Goal: Task Accomplishment & Management: Complete application form

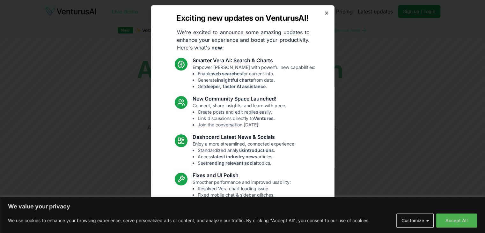
click at [324, 11] on icon "button" at bounding box center [326, 13] width 5 height 5
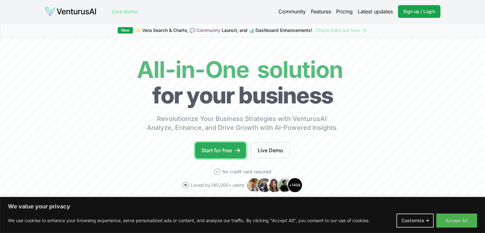
click at [216, 148] on link "Start for free" at bounding box center [220, 150] width 51 height 16
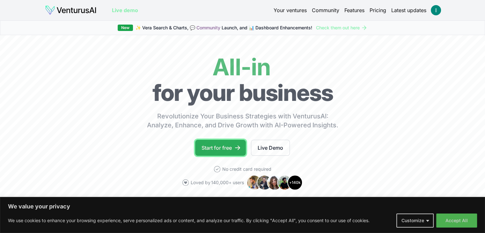
click at [235, 148] on icon at bounding box center [237, 147] width 5 height 4
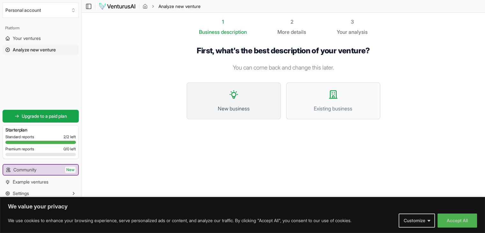
click at [195, 106] on span "New business" at bounding box center [233, 109] width 80 height 8
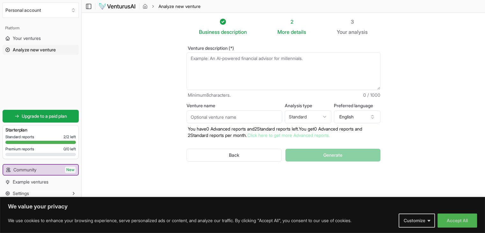
click at [265, 70] on textarea "Venture description (*)" at bounding box center [283, 71] width 194 height 38
paste textarea "VenturusAI"
type textarea "VenturusAI"
paste textarea "The idea is to build an **AI-powered career platform** that ends the frustratio…"
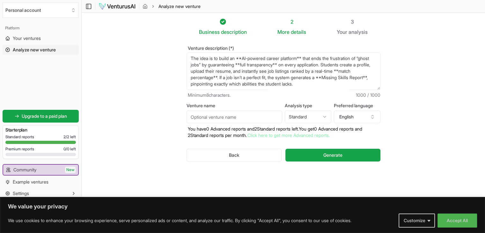
click at [243, 58] on textarea "The idea is to build an **AI-powered career platform** that ends the frustratio…" at bounding box center [283, 71] width 194 height 38
click at [301, 59] on textarea "The idea is to build an AI-powered career platform** that ends the frustration …" at bounding box center [283, 71] width 194 height 38
click at [243, 65] on textarea "The idea is to build an AI-powered career platform that ends the frustration of…" at bounding box center [283, 71] width 194 height 38
click at [278, 63] on textarea "The idea is to build an AI-powered career platform that ends the frustration of…" at bounding box center [283, 71] width 194 height 38
click at [192, 78] on textarea "The idea is to build an AI-powered career platform that ends the frustration of…" at bounding box center [283, 71] width 194 height 38
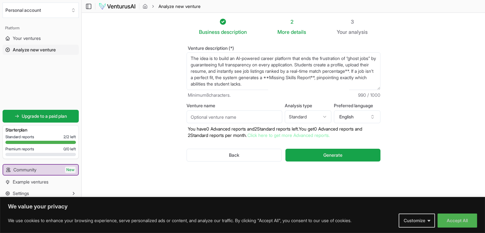
click at [218, 77] on textarea "The idea is to build an AI-powered career platform that ends the frustration of…" at bounding box center [283, 71] width 194 height 38
click at [260, 91] on div "Venture description (*) Minimum 8 characters. 988 / 1000" at bounding box center [283, 72] width 194 height 52
click at [326, 79] on textarea "The idea is to build an AI-powered career platform that ends the frustration of…" at bounding box center [283, 71] width 194 height 38
click at [367, 77] on textarea "The idea is to build an AI-powered career platform that ends the frustration of…" at bounding box center [283, 71] width 194 height 38
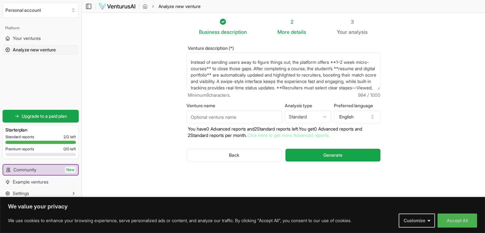
scroll to position [34, 0]
click at [344, 63] on textarea "The idea is to build an AI-powered career platform that ends the frustration of…" at bounding box center [283, 71] width 194 height 38
click at [225, 68] on textarea "The idea is to build an AI-powered career platform that ends the frustration of…" at bounding box center [283, 71] width 194 height 38
click at [195, 76] on textarea "The idea is to build an AI-powered career platform that ends the frustration of…" at bounding box center [283, 71] width 194 height 38
click at [233, 76] on textarea "The idea is to build an AI-powered career platform that ends the frustration of…" at bounding box center [283, 71] width 194 height 38
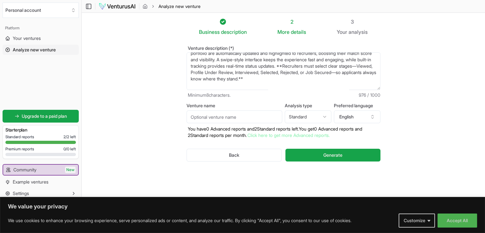
scroll to position [56, 0]
click at [338, 68] on textarea "The idea is to build an AI-powered career platform that ends the frustration of…" at bounding box center [283, 71] width 194 height 38
click at [235, 76] on textarea "The idea is to build an AI-powered career platform that ends the frustration of…" at bounding box center [283, 71] width 194 height 38
click at [235, 72] on textarea "The idea is to build an AI-powered career platform that ends the frustration of…" at bounding box center [283, 71] width 194 height 38
click at [325, 81] on textarea "The idea is to build an AI-powered career platform that ends the frustration of…" at bounding box center [283, 71] width 194 height 38
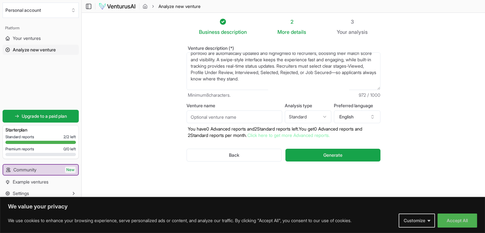
click at [223, 81] on textarea "The idea is to build an AI-powered career platform that ends the frustration of…" at bounding box center [283, 71] width 194 height 38
click at [322, 81] on textarea "The idea is to build an AI-powered career platform that ends the frustration of…" at bounding box center [283, 71] width 194 height 38
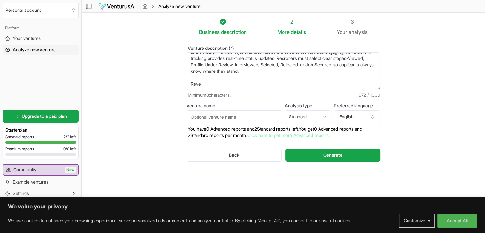
click at [297, 79] on textarea "The idea is to build an AI-powered career platform that ends the frustration of…" at bounding box center [283, 71] width 194 height 38
click at [297, 77] on textarea "The idea is to build an AI-powered career platform that ends the frustration of…" at bounding box center [283, 71] width 194 height 38
click at [255, 83] on textarea "The idea is to build an AI-powered career platform that ends the frustration of…" at bounding box center [283, 71] width 194 height 38
click at [240, 84] on textarea "The idea is to build an AI-powered career platform that ends the frustration of…" at bounding box center [283, 71] width 194 height 38
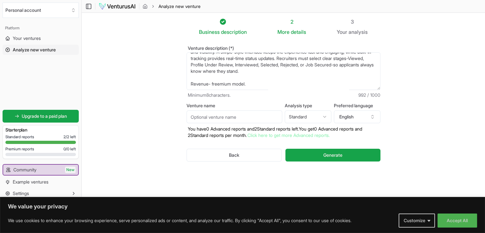
type textarea "The idea is to build an AI-powered career platform that ends the frustration of…"
click at [283, 73] on textarea "The idea is to build an AI-powered career platform that ends the frustration of…" at bounding box center [283, 71] width 194 height 38
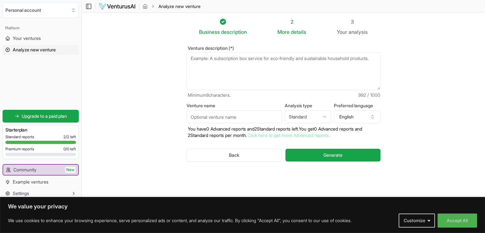
scroll to position [0, 0]
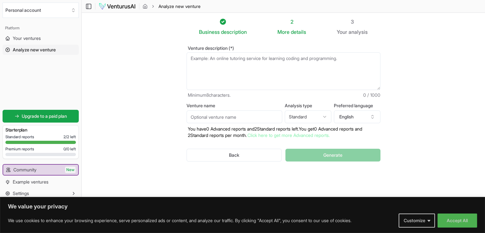
paste textarea "The idea is an AI-powered career platform that eliminates “ghost jobs” by enfor…"
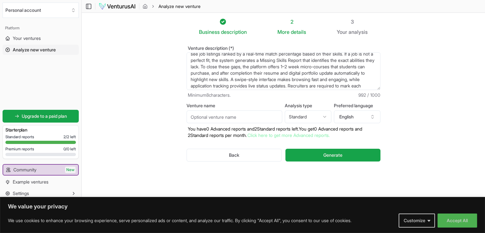
scroll to position [45, 0]
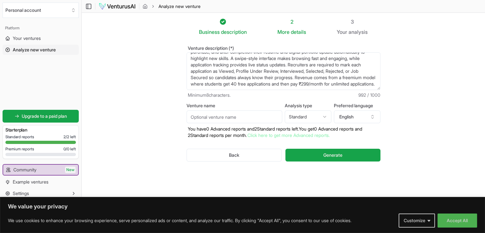
type textarea "The idea is an AI-powered career platform that eliminates “ghost jobs” by enfor…"
click at [256, 122] on input "Venture name" at bounding box center [234, 116] width 96 height 13
type input "Hirely"
click at [313, 118] on html "We value your privacy We use cookies to enhance your browsing experience, serve…" at bounding box center [242, 116] width 485 height 233
click at [312, 119] on html "We value your privacy We use cookies to enhance your browsing experience, serve…" at bounding box center [242, 116] width 485 height 233
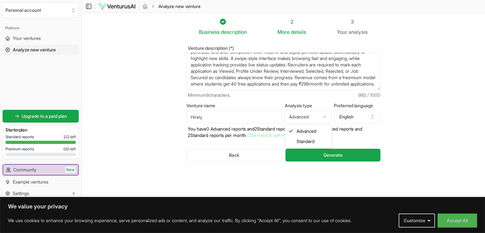
select select "standard"
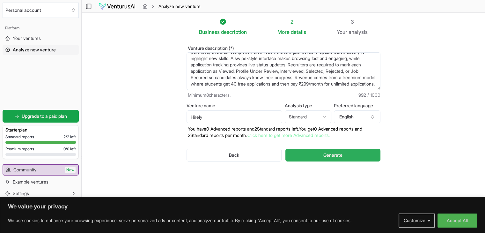
click at [324, 153] on span "Generate" at bounding box center [332, 155] width 19 height 6
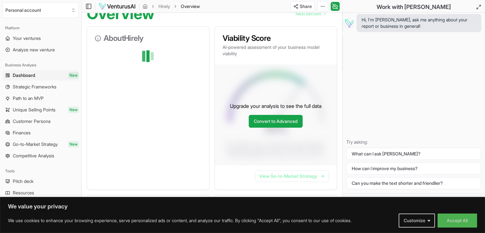
scroll to position [74, 0]
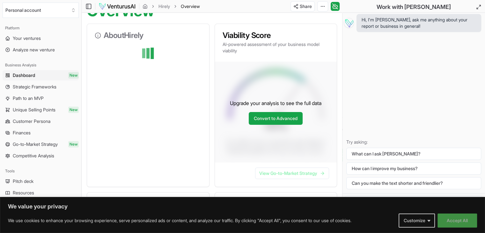
click at [444, 220] on button "Accept All" at bounding box center [457, 220] width 40 height 14
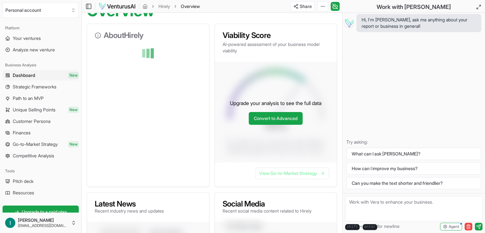
click at [402, 203] on textarea at bounding box center [413, 208] width 137 height 25
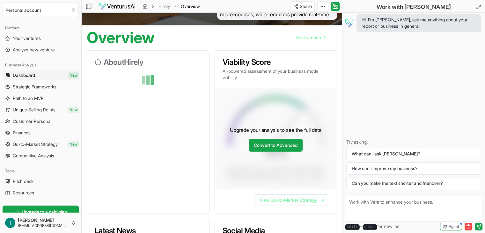
scroll to position [0, 0]
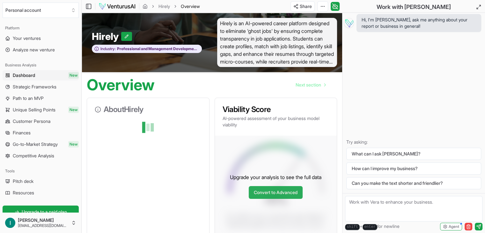
click at [264, 194] on link "Convert to Advanced" at bounding box center [276, 192] width 54 height 13
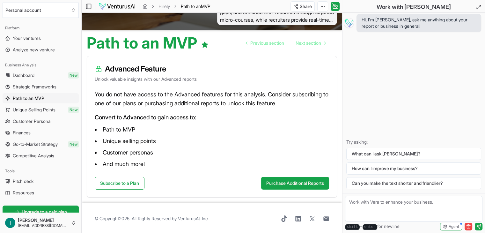
scroll to position [43, 0]
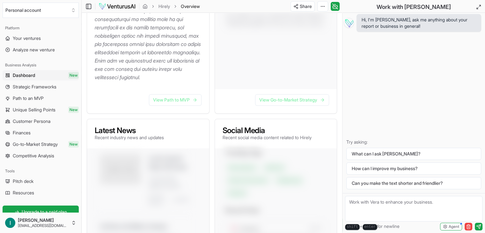
scroll to position [256, 0]
click at [187, 105] on link "View Path to MVP" at bounding box center [175, 98] width 53 height 11
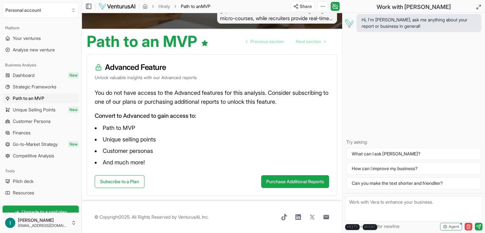
scroll to position [43, 0]
